Goal: Find contact information

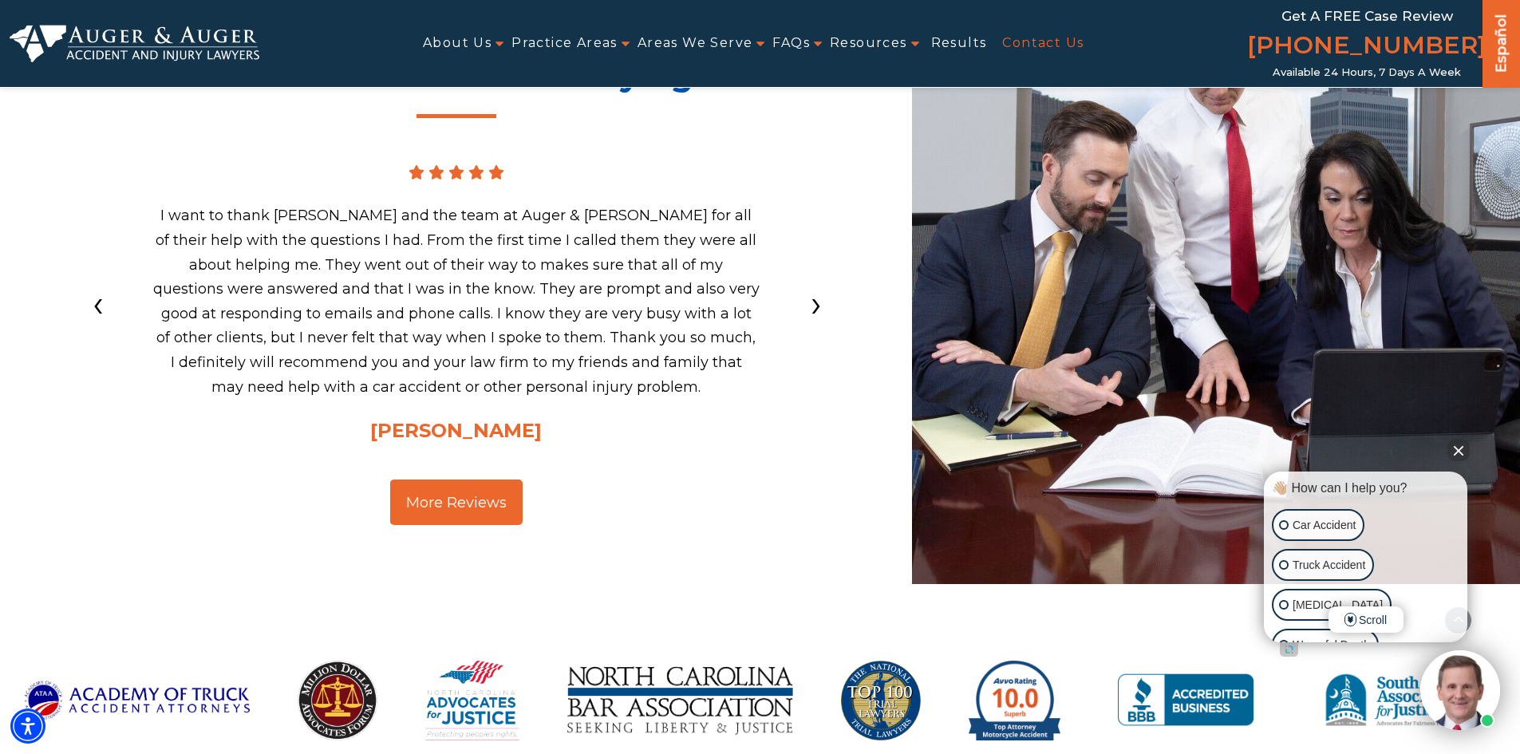
scroll to position [2282, 0]
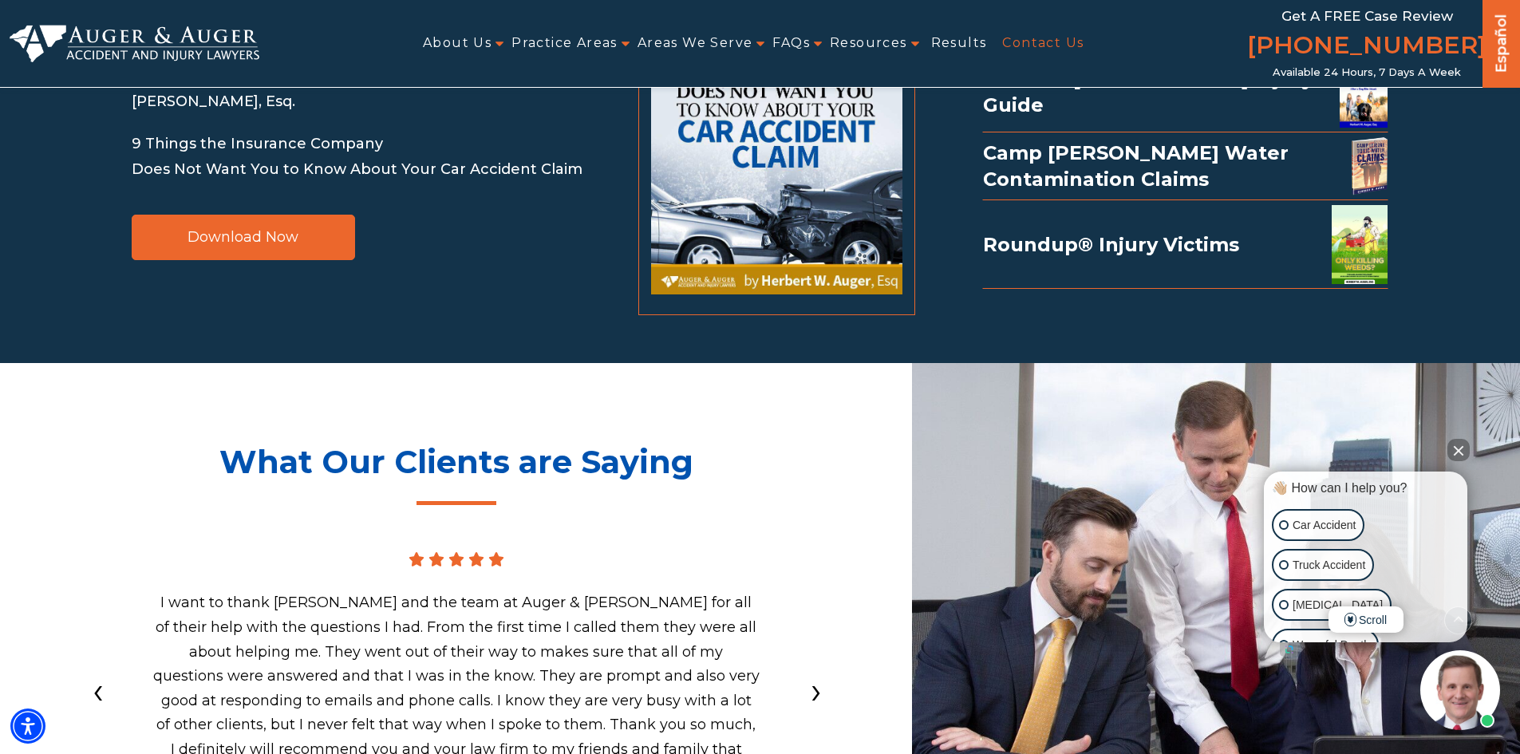
click at [1046, 39] on link "Contact Us" at bounding box center [1042, 44] width 81 height 36
